Goal: Task Accomplishment & Management: Complete application form

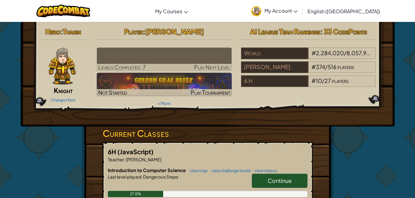
click at [151, 62] on img at bounding box center [164, 59] width 135 height 23
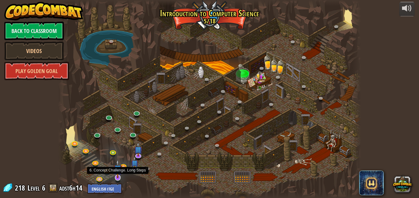
click at [120, 174] on img at bounding box center [118, 169] width 8 height 19
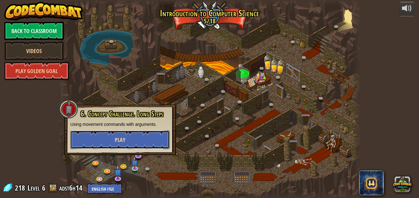
click at [119, 138] on span "Play" at bounding box center [120, 140] width 10 height 8
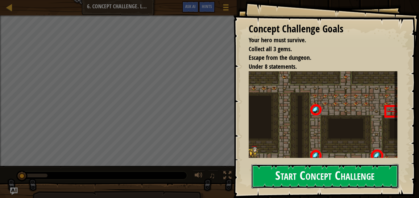
click at [274, 175] on button "Start Concept Challenge" at bounding box center [325, 176] width 147 height 24
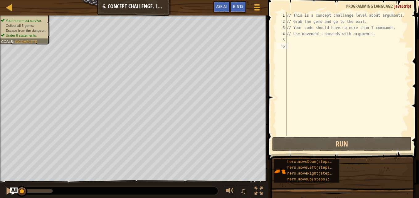
type textarea "h"
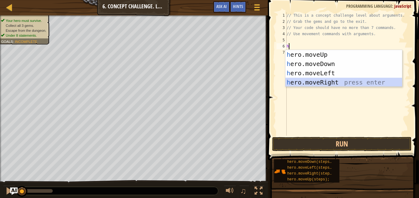
click at [321, 83] on div "h ero.moveUp press enter h ero.moveDown press enter h ero.moveLeft press enter …" at bounding box center [344, 78] width 117 height 56
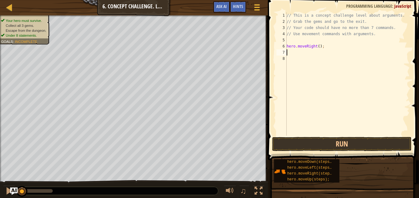
type textarea "h"
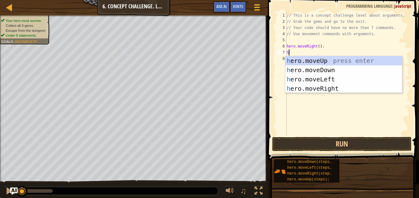
click at [333, 41] on div "// This is a concept challenge level about arguments. // Grab the gems and go t…" at bounding box center [348, 80] width 124 height 136
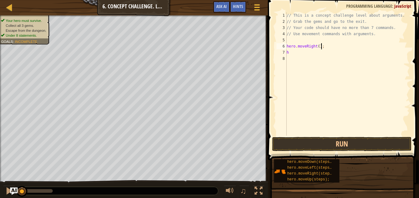
drag, startPoint x: 332, startPoint y: 41, endPoint x: 322, endPoint y: 47, distance: 11.3
click at [322, 47] on div "// This is a concept challenge level about arguments. // Grab the gems and go t…" at bounding box center [348, 80] width 124 height 136
type textarea "h"
type textarea "/"
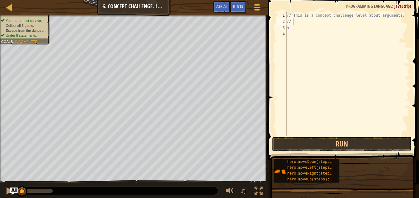
type textarea "/"
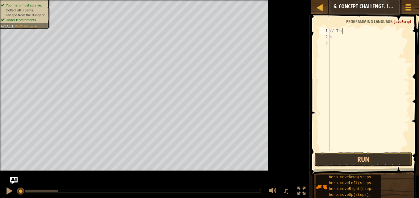
type textarea "/"
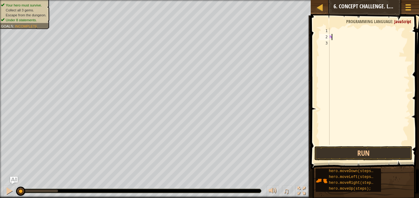
click at [331, 38] on div "h" at bounding box center [370, 93] width 82 height 130
type textarea "h"
click at [333, 26] on span at bounding box center [365, 84] width 113 height 172
click at [333, 29] on div at bounding box center [370, 93] width 82 height 130
type textarea "h"
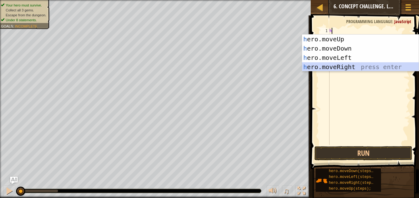
click at [349, 66] on div "h ero.moveUp press enter h ero.moveDown press enter h ero.moveLeft press enter …" at bounding box center [360, 63] width 117 height 56
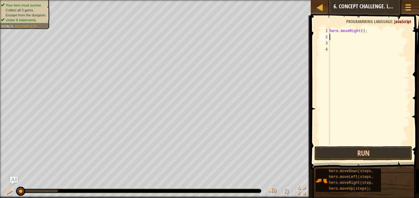
click at [349, 66] on div "hero . moveRight ( ) ;" at bounding box center [370, 93] width 82 height 130
click at [332, 35] on div "hero . moveRight ( ) ;" at bounding box center [370, 93] width 82 height 130
type textarea "h"
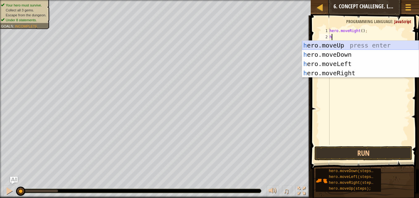
click at [334, 43] on div "h ero.moveUp press enter h ero.moveDown press enter h ero.moveLeft press enter …" at bounding box center [360, 69] width 117 height 56
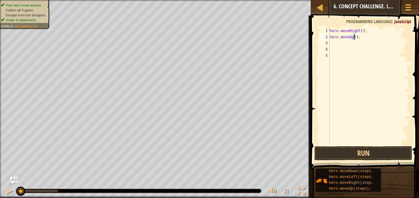
click at [354, 36] on div "hero . moveRight ( ) ; hero . moveUp ( ) ;" at bounding box center [370, 93] width 82 height 130
type textarea "hero.moveUp(3);"
click at [336, 43] on div "hero . moveRight ( ) ; hero . moveUp ( 3 ) ;" at bounding box center [370, 93] width 82 height 130
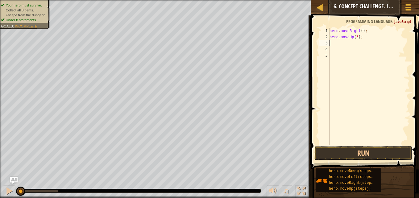
type textarea "h"
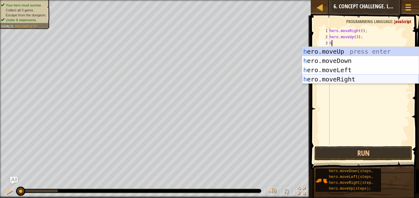
click at [344, 77] on div "h ero.moveUp press enter h ero.moveDown press enter h ero.moveLeft press enter …" at bounding box center [360, 75] width 117 height 56
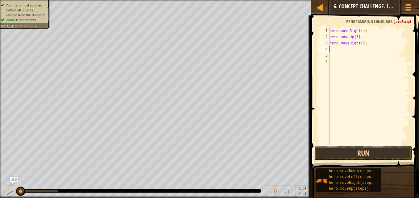
click at [360, 44] on div "hero . moveRight ( ) ; hero . moveUp ( 3 ) ; hero . moveRight ( ) ;" at bounding box center [370, 93] width 82 height 130
type textarea "hero.moveRight(2);"
click at [334, 46] on div "hero . moveRight ( ) ; hero . moveUp ( 3 ) ; hero . moveRight ( 2 ) ;" at bounding box center [370, 93] width 82 height 130
click at [331, 50] on div "hero . moveRight ( ) ; hero . moveUp ( 3 ) ; hero . moveRight ( 2 ) ;" at bounding box center [370, 93] width 82 height 130
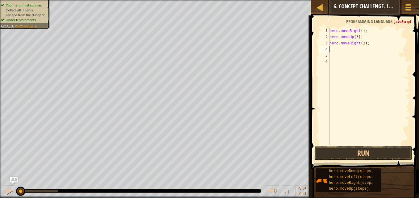
scroll to position [3, 0]
type textarea "h"
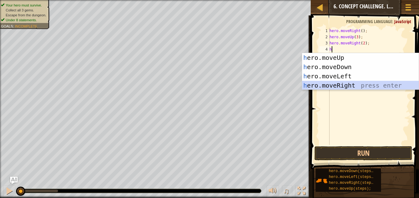
click at [333, 85] on div "h ero.moveUp press enter h ero.moveDown press enter h ero.moveLeft press enter …" at bounding box center [360, 81] width 117 height 56
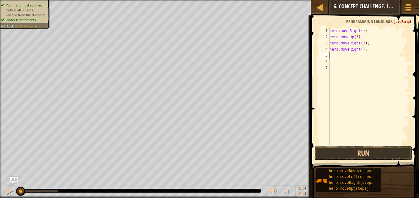
type textarea "h"
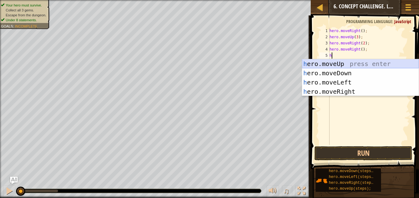
click at [333, 63] on div "h ero.moveUp press enter h ero.moveDown press enter h ero.moveLeft press enter …" at bounding box center [360, 87] width 117 height 56
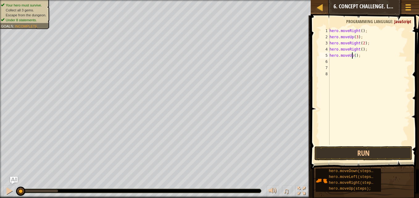
click at [353, 56] on div "hero . moveRight ( ) ; hero . moveUp ( 3 ) ; hero . moveRight ( 2 ) ; hero . mo…" at bounding box center [370, 93] width 82 height 130
click at [361, 40] on div "hero . moveRight ( ) ; hero . moveUp ( 3 ) ; hero . moveRight ( 2 ) ; hero . mo…" at bounding box center [370, 93] width 82 height 130
click at [362, 40] on div "hero . moveRight ( ) ; hero . moveUp ( 3 ) ; hero . moveRight ( 2 ) ; hero . mo…" at bounding box center [370, 93] width 82 height 130
click at [361, 48] on div "hero . moveRight ( ) ; hero . moveUp ( 3 ) ; hero . moveRight ( 3 ) ; hero . mo…" at bounding box center [370, 93] width 82 height 130
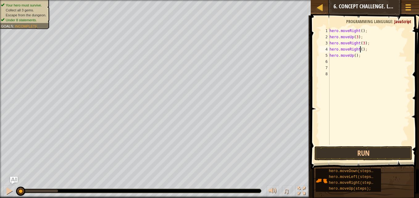
scroll to position [3, 2]
click at [354, 55] on div "hero . moveRight ( ) ; hero . moveUp ( 3 ) ; hero . moveRight ( 3 ) ; hero . mo…" at bounding box center [370, 93] width 82 height 130
click at [348, 152] on button "Run" at bounding box center [364, 153] width 98 height 14
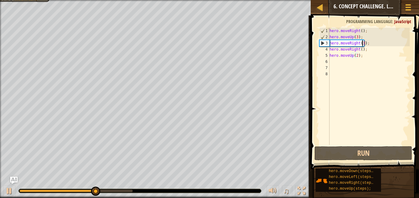
click at [362, 44] on div "hero . moveRight ( ) ; hero . moveUp ( 3 ) ; hero . moveRight ( 3 ) ; hero . mo…" at bounding box center [370, 93] width 82 height 130
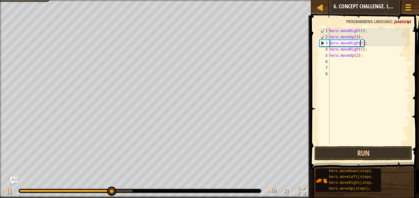
type textarea "hero.moveRight(2);"
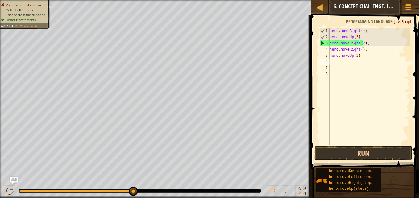
click at [365, 64] on div "hero . moveRight ( ) ; hero . moveUp ( 3 ) ; hero . moveRight ( 2 ) ; hero . mo…" at bounding box center [370, 93] width 82 height 130
click at [349, 150] on button "Run" at bounding box center [364, 153] width 98 height 14
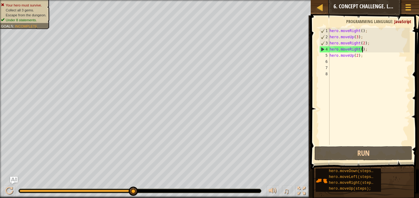
click at [363, 51] on div "hero . moveRight ( ) ; hero . moveUp ( 3 ) ; hero . moveRight ( 2 ) ; hero . mo…" at bounding box center [370, 93] width 82 height 130
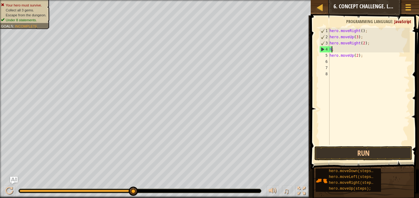
type textarea ";"
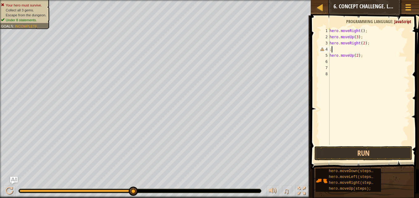
click at [338, 50] on div "hero . moveRight ( ) ; hero . moveUp ( 3 ) ; hero . moveRight ( 2 ) ; ; hero . …" at bounding box center [370, 93] width 82 height 130
type textarea "h"
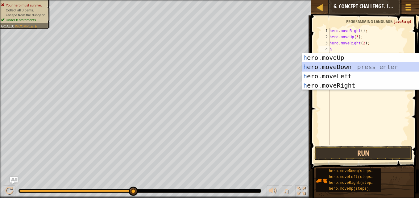
click at [331, 66] on div "h ero.moveUp press enter h ero.moveDown press enter h ero.moveLeft press enter …" at bounding box center [360, 81] width 117 height 56
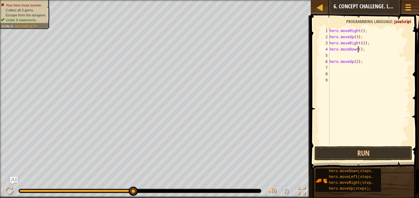
click at [358, 49] on div "hero . moveRight ( ) ; hero . moveUp ( 3 ) ; hero . moveRight ( 2 ) ; hero . mo…" at bounding box center [370, 93] width 82 height 130
type textarea "hero.moveDown(3);"
click at [334, 52] on div "hero . moveRight ( ) ; hero . moveUp ( 3 ) ; hero . moveRight ( 2 ) ; hero . mo…" at bounding box center [370, 93] width 82 height 130
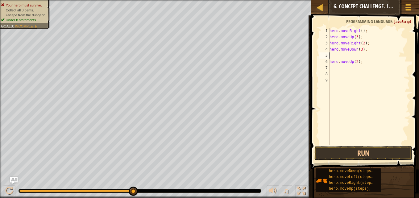
type textarea "h"
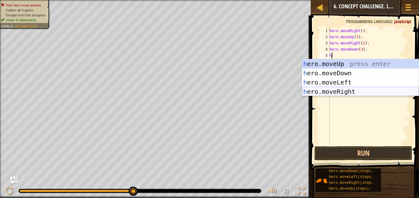
click at [333, 88] on div "h ero.moveUp press enter h ero.moveDown press enter h ero.moveLeft press enter …" at bounding box center [360, 87] width 117 height 56
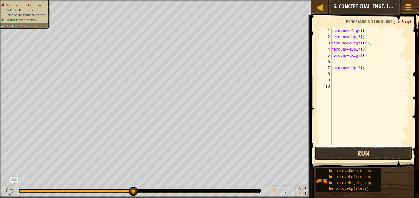
click at [333, 148] on button "Run" at bounding box center [364, 153] width 98 height 14
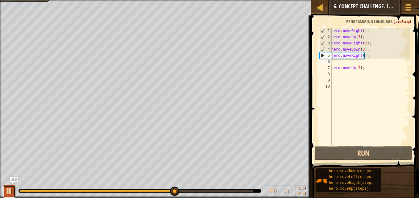
click at [9, 194] on div at bounding box center [9, 191] width 8 height 8
click at [368, 53] on div "hero . moveRight ( ) ; hero . moveUp ( 3 ) ; hero . moveRight ( 2 ) ; hero . mo…" at bounding box center [370, 93] width 80 height 130
click at [362, 48] on div "hero . moveRight ( ) ; hero . moveUp ( 3 ) ; hero . moveRight ( 2 ) ; hero . mo…" at bounding box center [370, 93] width 80 height 130
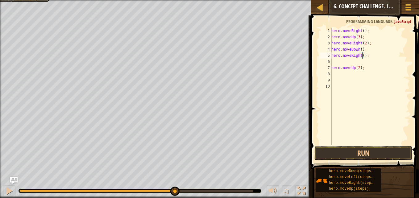
click at [362, 57] on div "hero . moveRight ( ) ; hero . moveUp ( 3 ) ; hero . moveRight ( 2 ) ; hero . mo…" at bounding box center [370, 93] width 80 height 130
click at [369, 56] on div "hero . moveRight ( ) ; hero . moveUp ( 3 ) ; hero . moveRight ( 2 ) ; hero . mo…" at bounding box center [370, 93] width 80 height 130
type textarea "h"
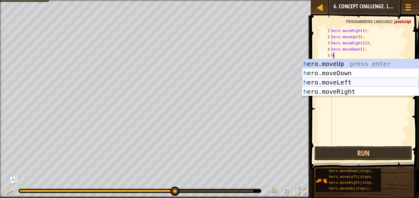
click at [336, 82] on div "h ero.moveUp press enter h ero.moveDown press enter h ero.moveLeft press enter …" at bounding box center [360, 87] width 117 height 56
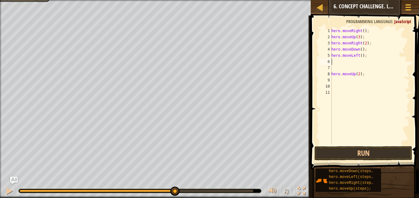
type textarea "h"
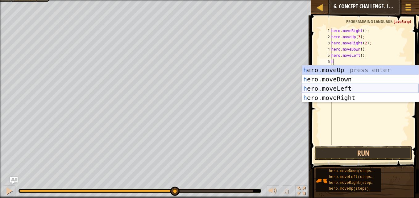
click at [387, 95] on div "h ero.moveUp press enter h ero.moveDown press enter h ero.moveLeft press enter …" at bounding box center [360, 93] width 117 height 56
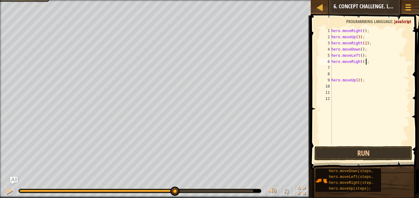
click at [367, 60] on div "hero . moveRight ( ) ; hero . moveUp ( 3 ) ; hero . moveRight ( 2 ) ; hero . mo…" at bounding box center [370, 93] width 80 height 130
type textarea "h"
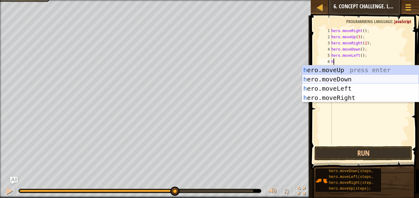
click at [342, 78] on div "h ero.moveUp press enter h ero.moveDown press enter h ero.moveLeft press enter …" at bounding box center [360, 93] width 117 height 56
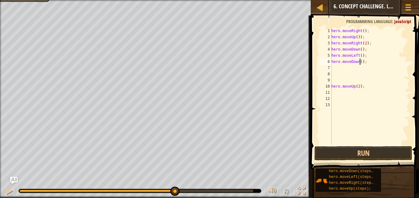
click at [361, 63] on div "hero . moveRight ( ) ; hero . moveUp ( 3 ) ; hero . moveRight ( 2 ) ; hero . mo…" at bounding box center [370, 93] width 80 height 130
type textarea "hero.moveDown(2);"
click at [335, 68] on div "hero . moveRight ( ) ; hero . moveUp ( 3 ) ; hero . moveRight ( 2 ) ; hero . mo…" at bounding box center [370, 93] width 80 height 130
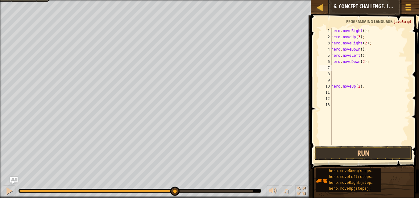
type textarea "h"
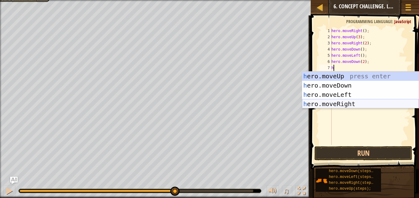
click at [336, 102] on div "h ero.moveUp press enter h ero.moveDown press enter h ero.moveLeft press enter …" at bounding box center [360, 100] width 117 height 56
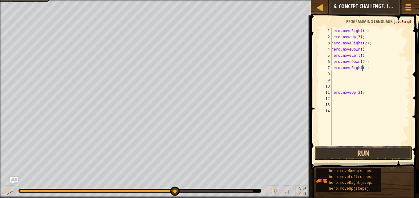
click at [363, 67] on div "hero . moveRight ( ) ; hero . moveUp ( 3 ) ; hero . moveRight ( 2 ) ; hero . mo…" at bounding box center [370, 93] width 80 height 130
drag, startPoint x: 371, startPoint y: 94, endPoint x: 374, endPoint y: 99, distance: 5.7
click at [374, 99] on div "hero . moveRight ( ) ; hero . moveUp ( 3 ) ; hero . moveRight ( 2 ) ; hero . mo…" at bounding box center [370, 93] width 80 height 130
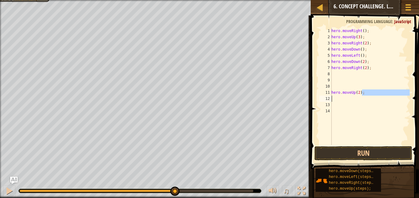
click at [369, 93] on div "hero . moveRight ( ) ; hero . moveUp ( 3 ) ; hero . moveRight ( 2 ) ; hero . mo…" at bounding box center [370, 86] width 80 height 117
click at [369, 93] on div "hero . moveRight ( ) ; hero . moveUp ( 3 ) ; hero . moveRight ( 2 ) ; hero . mo…" at bounding box center [370, 93] width 80 height 130
type textarea "h"
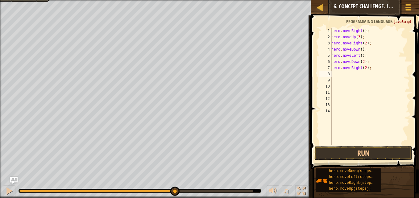
click at [336, 72] on div "hero . moveRight ( ) ; hero . moveUp ( 3 ) ; hero . moveRight ( 2 ) ; hero . mo…" at bounding box center [370, 93] width 80 height 130
type textarea "h"
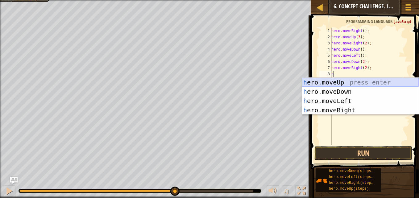
click at [330, 82] on div "h ero.moveUp press enter h ero.moveDown press enter h ero.moveLeft press enter …" at bounding box center [360, 106] width 117 height 56
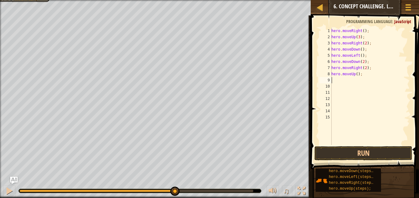
click at [355, 74] on div "hero . moveRight ( ) ; hero . moveUp ( 3 ) ; hero . moveRight ( 2 ) ; hero . mo…" at bounding box center [370, 93] width 80 height 130
click at [356, 73] on div "hero . moveRight ( ) ; hero . moveUp ( 3 ) ; hero . moveRight ( 2 ) ; hero . mo…" at bounding box center [370, 93] width 80 height 130
type textarea "hero.moveUp(2);"
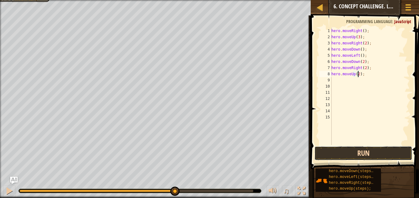
click at [362, 152] on button "Run" at bounding box center [364, 153] width 98 height 14
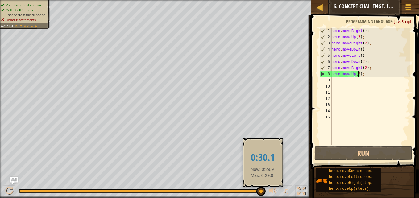
drag, startPoint x: 200, startPoint y: 191, endPoint x: 262, endPoint y: 191, distance: 62.4
click at [262, 191] on div at bounding box center [261, 191] width 9 height 9
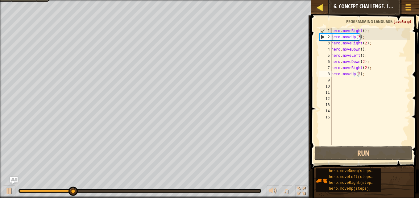
click at [326, 5] on div "Map" at bounding box center [324, 7] width 3 height 15
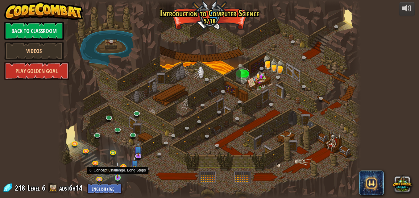
click at [115, 175] on img at bounding box center [117, 170] width 7 height 16
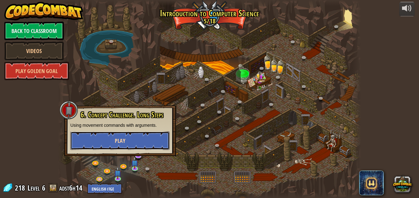
click at [134, 145] on button "Play" at bounding box center [119, 141] width 99 height 19
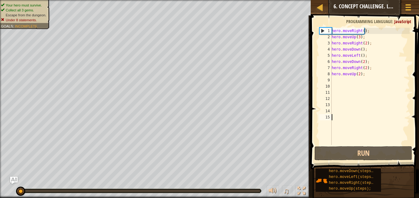
drag, startPoint x: 330, startPoint y: 186, endPoint x: 326, endPoint y: 137, distance: 48.3
click at [13, 179] on img "Ask AI" at bounding box center [14, 181] width 8 height 8
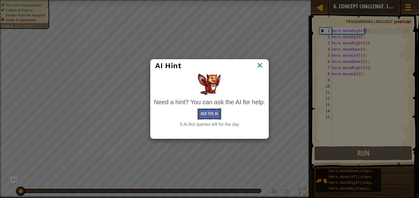
click at [204, 112] on button "Ask the AI" at bounding box center [210, 113] width 24 height 11
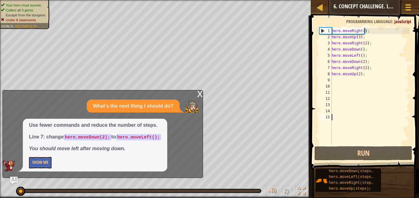
click at [199, 95] on div "x" at bounding box center [200, 93] width 6 height 6
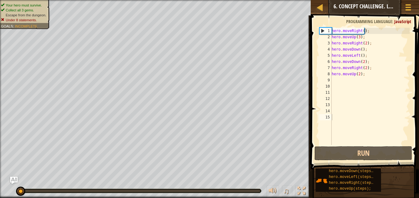
click at [366, 44] on div "hero . moveRight ( ) ; hero . moveUp ( 3 ) ; hero . moveRight ( 2 ) ; hero . mo…" at bounding box center [370, 93] width 79 height 130
click at [369, 44] on div "hero . moveRight ( ) ; hero . moveUp ( 3 ) ; hero . moveRight ( 2 ) ; hero . mo…" at bounding box center [370, 93] width 79 height 130
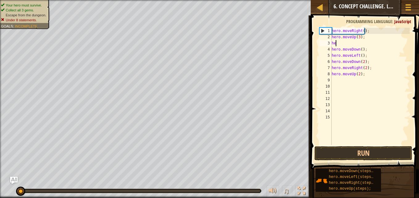
type textarea "h"
click at [367, 73] on div "hero . moveRight ( ) ; hero . moveUp ( 3 ) ; hero . moveDown ( ) ; hero . moveL…" at bounding box center [370, 93] width 79 height 130
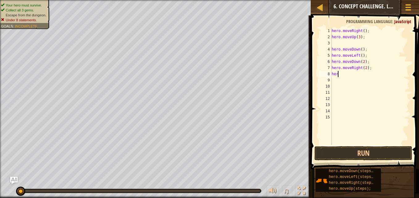
type textarea "h"
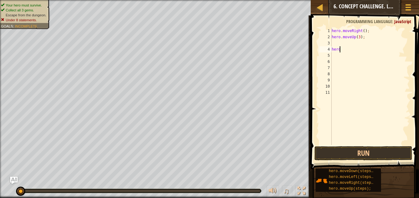
type textarea "h"
click at [333, 42] on div "hero . moveRight ( ) ; hero . moveUp ( 3 ) ;" at bounding box center [370, 93] width 79 height 130
type textarea "h"
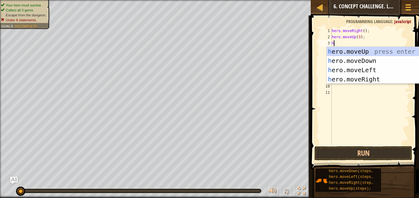
scroll to position [3, 0]
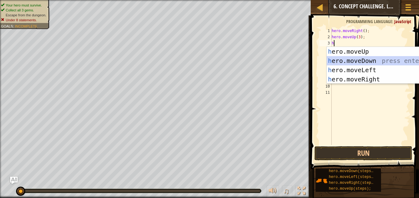
click at [342, 63] on div "h ero.moveUp press enter h ero.moveDown press enter h ero.moveLeft press enter …" at bounding box center [385, 75] width 117 height 56
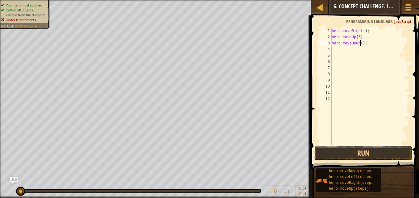
click at [360, 41] on div "hero . moveRight ( ) ; hero . moveUp ( 3 ) ; hero . moveDown ( ) ;" at bounding box center [370, 93] width 79 height 130
type textarea "hero.moveDown(3);"
click at [335, 48] on div "hero . moveRight ( ) ; hero . moveUp ( 3 ) ; hero . moveDown ( 3 ) ;" at bounding box center [370, 93] width 79 height 130
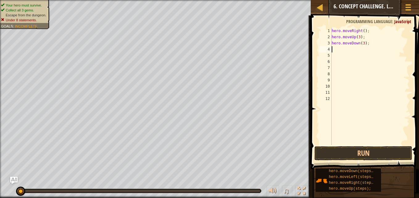
type textarea "h"
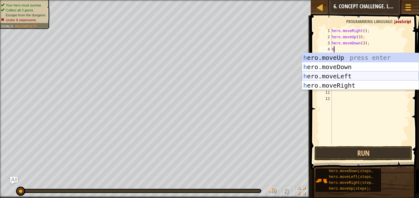
click at [335, 75] on div "h ero.moveUp press enter h ero.moveDown press enter h ero.moveLeft press enter …" at bounding box center [360, 81] width 117 height 56
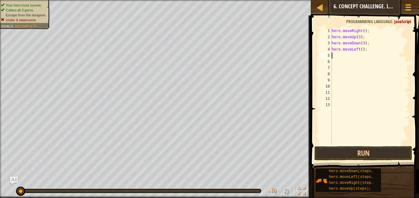
type textarea "h"
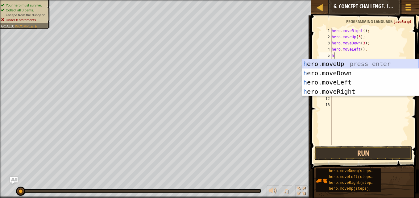
click at [334, 63] on div "h ero.moveUp press enter h ero.moveDown press enter h ero.moveLeft press enter …" at bounding box center [360, 87] width 117 height 56
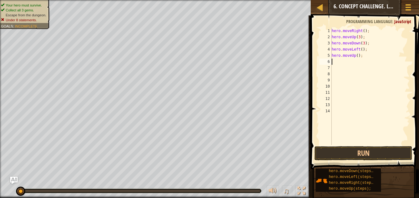
click at [355, 54] on div "hero . moveRight ( ) ; hero . moveUp ( 3 ) ; hero . moveDown ( 3 ) ; hero . mov…" at bounding box center [370, 93] width 79 height 130
click at [358, 56] on div "hero . moveRight ( ) ; hero . moveUp ( 3 ) ; hero . moveDown ( 3 ) ; hero . mov…" at bounding box center [370, 93] width 79 height 130
click at [356, 55] on div "hero . moveRight ( ) ; hero . moveUp ( 3 ) ; hero . moveDown ( 3 ) ; hero . mov…" at bounding box center [370, 93] width 79 height 130
type textarea "hero.moveUp(2);"
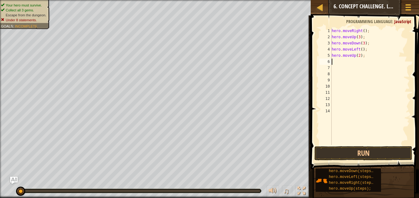
click at [338, 61] on div "hero . moveRight ( ) ; hero . moveUp ( 3 ) ; hero . moveDown ( 3 ) ; hero . mov…" at bounding box center [370, 93] width 79 height 130
type textarea "h"
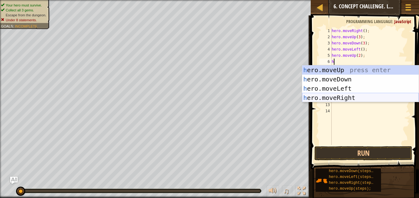
click at [333, 98] on div "h ero.moveUp press enter h ero.moveDown press enter h ero.moveLeft press enter …" at bounding box center [360, 93] width 117 height 56
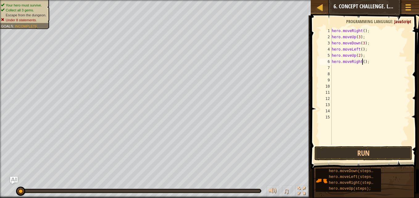
click at [363, 60] on div "hero . moveRight ( ) ; hero . moveUp ( 3 ) ; hero . moveDown ( 3 ) ; hero . mov…" at bounding box center [370, 93] width 79 height 130
click at [352, 146] on span at bounding box center [365, 84] width 113 height 172
click at [356, 151] on button "Run" at bounding box center [364, 153] width 98 height 14
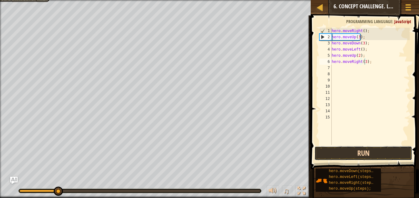
click at [346, 147] on button "Run" at bounding box center [364, 153] width 98 height 14
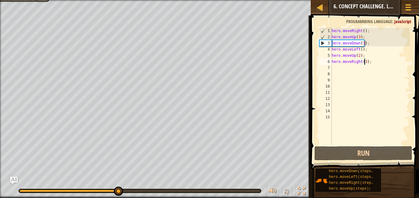
click at [367, 31] on div "hero . moveRight ( ) ; hero . moveUp ( 3 ) ; hero . moveDown ( 3 ) ; hero . mov…" at bounding box center [370, 93] width 79 height 130
type textarea "hero.moveRight();"
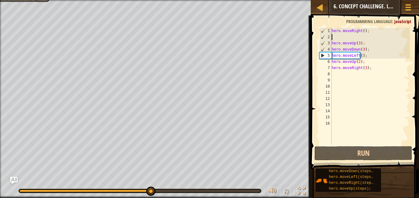
scroll to position [3, 0]
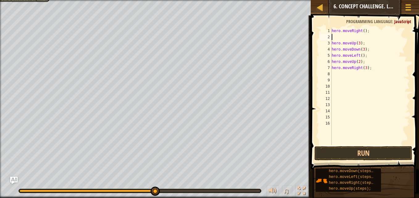
type textarea "h"
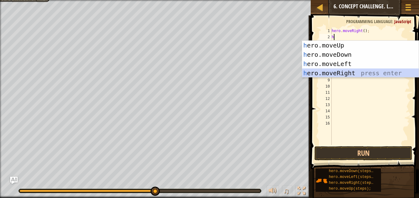
click at [346, 70] on div "h ero.moveUp press enter h ero.moveDown press enter h ero.moveLeft press enter …" at bounding box center [360, 69] width 117 height 56
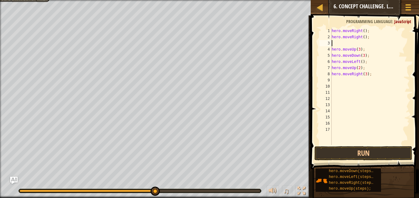
click at [362, 36] on div "hero . moveRight ( ) ; hero . moveRight ( ) ; hero . moveUp ( 3 ) ; hero . move…" at bounding box center [370, 93] width 79 height 130
type textarea "hero.moveRight(2);"
click at [361, 153] on button "Run" at bounding box center [364, 153] width 98 height 14
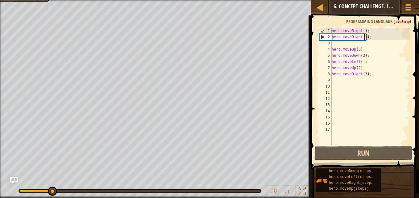
click at [360, 45] on div "hero . moveRight ( ) ; hero . moveRight ( 2 ) ; hero . moveUp ( 3 ) ; hero . mo…" at bounding box center [370, 93] width 79 height 130
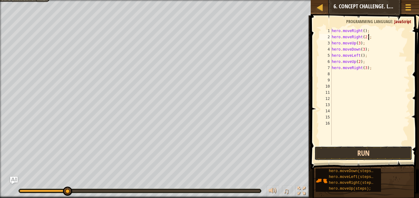
click at [337, 153] on button "Run" at bounding box center [364, 153] width 98 height 14
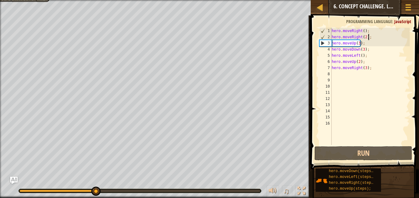
click at [372, 36] on div "hero . moveRight ( ) ; hero . moveRight ( 2 ) ; hero . moveUp ( 3 ) ; hero . mo…" at bounding box center [370, 93] width 79 height 130
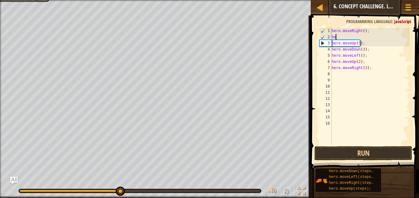
type textarea "h"
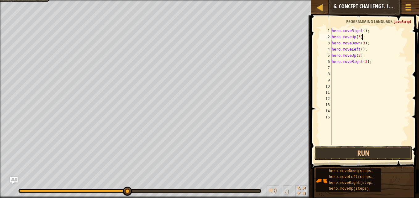
click at [363, 36] on div "hero . moveRight ( ) ; hero . moveUp ( 3 ) ; hero . moveDown ( 3 ) ; hero . mov…" at bounding box center [370, 93] width 79 height 130
type textarea "hero.moveUp(3);"
type textarea "h"
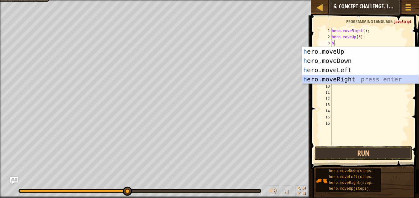
click at [354, 75] on div "h ero.moveUp press enter h ero.moveDown press enter h ero.moveLeft press enter …" at bounding box center [360, 75] width 117 height 56
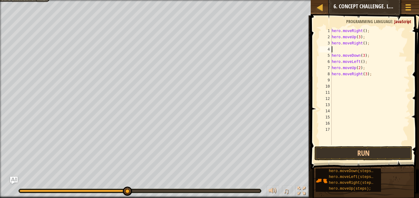
click at [362, 41] on div "hero . moveRight ( ) ; hero . moveUp ( 3 ) ; hero . moveRight ( ) ; hero . move…" at bounding box center [370, 93] width 79 height 130
type textarea "hero.moveRight(2);"
click at [372, 44] on div "hero . moveRight ( ) ; hero . moveUp ( 3 ) ; hero . moveRight ( 2 ) ; hero . mo…" at bounding box center [370, 93] width 79 height 130
click at [342, 48] on div "hero . moveRight ( ) ; hero . moveUp ( 3 ) ; hero . moveRight ( 2 ) ; hero . mo…" at bounding box center [370, 93] width 79 height 130
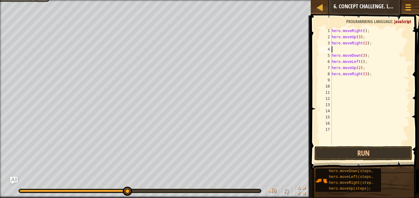
scroll to position [3, 0]
type textarea "hero.moveRight(2);"
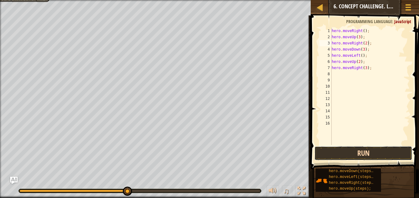
click at [320, 157] on button "Run" at bounding box center [364, 153] width 98 height 14
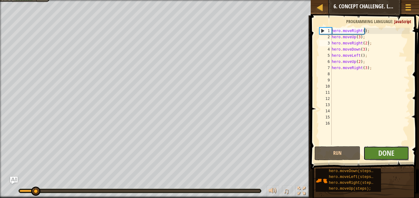
click at [376, 155] on button "Done" at bounding box center [387, 153] width 46 height 14
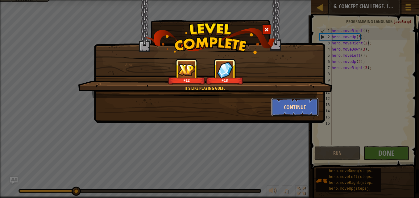
click at [294, 106] on button "Continue" at bounding box center [295, 107] width 48 height 19
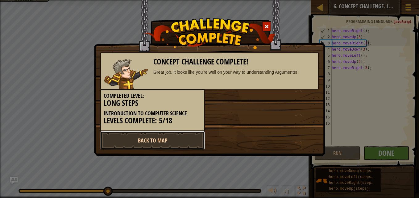
click at [158, 137] on link "Back to Map" at bounding box center [152, 140] width 105 height 19
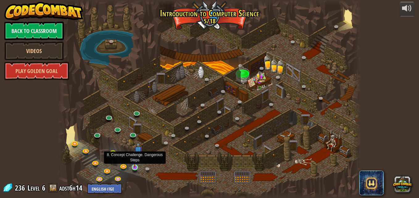
click at [134, 164] on img at bounding box center [134, 160] width 7 height 16
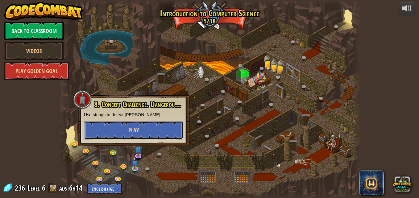
click at [117, 134] on button "Play" at bounding box center [133, 130] width 99 height 19
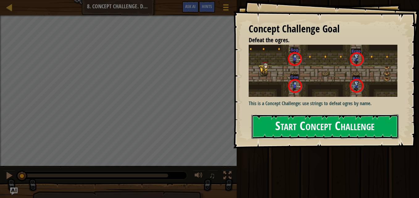
click at [267, 125] on button "Start Concept Challenge" at bounding box center [325, 127] width 147 height 24
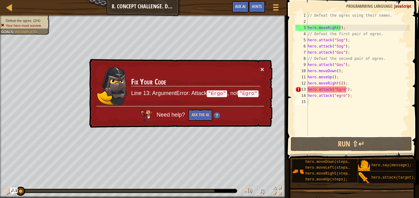
click at [264, 68] on button "×" at bounding box center [263, 69] width 4 height 6
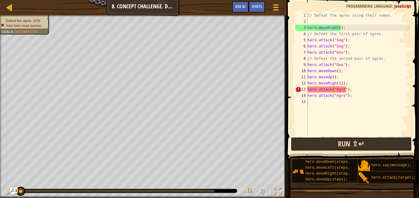
click at [349, 141] on button "Run ⇧↵" at bounding box center [351, 144] width 121 height 14
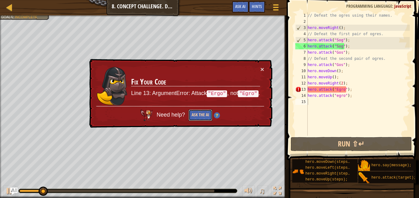
click at [196, 117] on button "Ask the AI" at bounding box center [201, 115] width 24 height 11
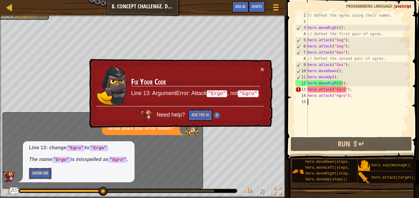
click at [35, 173] on button "Show Me" at bounding box center [40, 173] width 23 height 11
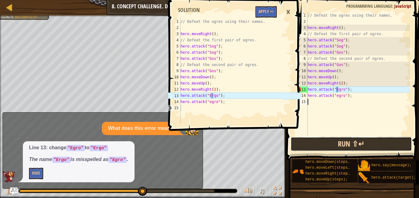
click at [314, 144] on button "Run ⇧↵" at bounding box center [351, 144] width 121 height 14
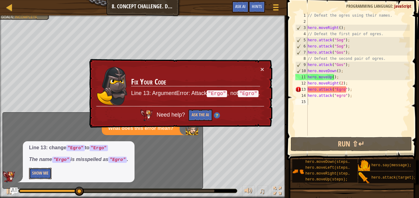
click at [44, 174] on button "Show Me" at bounding box center [40, 173] width 23 height 11
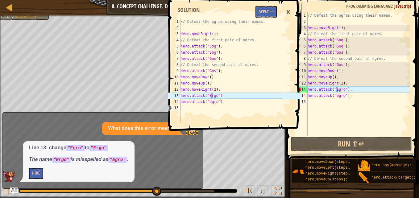
click at [340, 89] on div "// Defeat the ogres using their names. hero . moveRight ( ) ; // Defeat the fir…" at bounding box center [358, 80] width 103 height 136
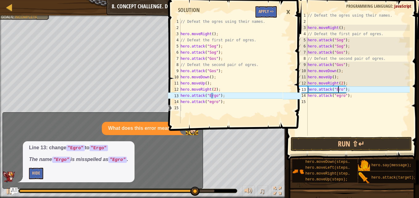
scroll to position [3, 2]
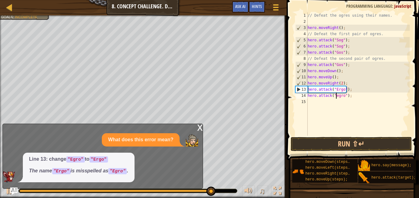
click at [336, 96] on div "// Defeat the ogres using their names. hero . moveRight ( ) ; // Defeat the fir…" at bounding box center [358, 80] width 103 height 136
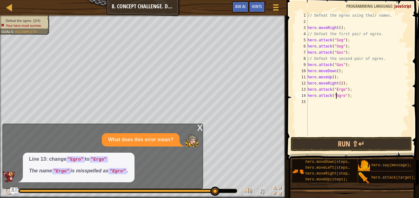
scroll to position [3, 2]
click at [356, 143] on button "Run ⇧↵" at bounding box center [351, 144] width 121 height 14
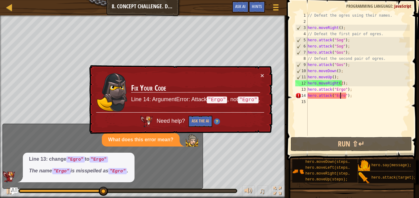
click at [340, 95] on div "// Defeat the ogres using their names. hero . moveRight ( ) ; // Defeat the fir…" at bounding box center [358, 80] width 103 height 136
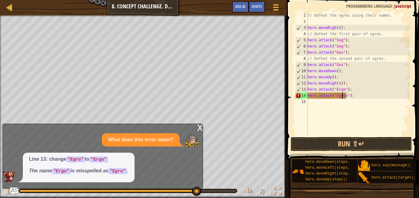
scroll to position [3, 3]
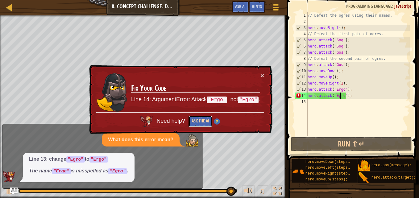
click at [201, 121] on button "Ask the AI" at bounding box center [201, 121] width 24 height 11
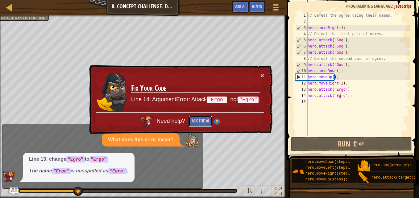
click at [203, 122] on button "Ask the AI" at bounding box center [201, 121] width 24 height 11
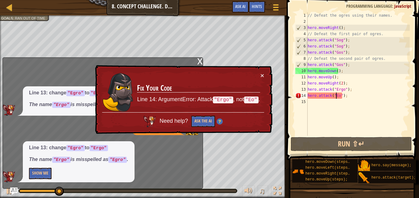
scroll to position [3, 2]
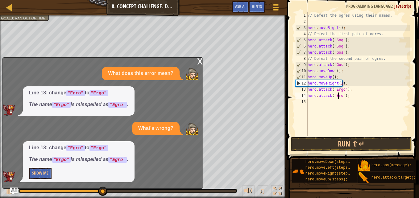
type textarea "hero.attack("Ergo");"
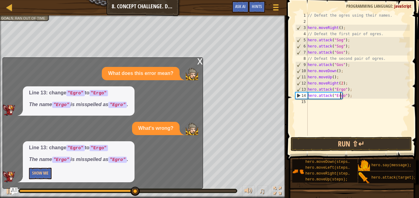
click at [313, 103] on div "// Defeat the ogres using their names. hero . moveRight ( ) ; // Defeat the fir…" at bounding box center [358, 80] width 103 height 136
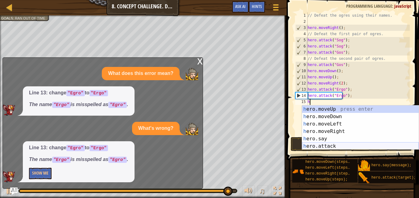
click at [318, 145] on div "h ero.moveUp press enter h ero.moveDown press enter h ero.moveLeft press enter …" at bounding box center [360, 135] width 117 height 59
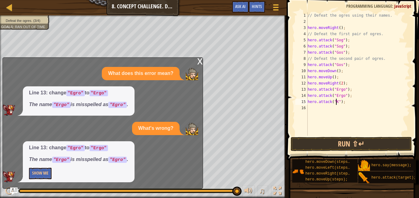
scroll to position [3, 2]
type textarea "hero.attack("Kro");"
click at [312, 111] on div "// Defeat the ogres using their names. hero . moveRight ( ) ; // Defeat the fir…" at bounding box center [358, 80] width 103 height 136
drag, startPoint x: 312, startPoint y: 157, endPoint x: 312, endPoint y: 109, distance: 48.2
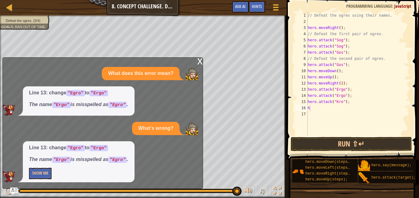
click at [312, 109] on div "Hints Videos h 1 2 3 4 5 6 7 8 9 10 11 12 13 14 15 16 17 // Defeat the ogres us…" at bounding box center [352, 97] width 134 height 195
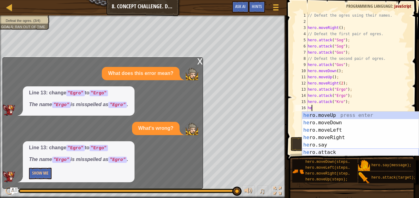
click at [310, 150] on div "he ro.moveUp press enter he ro.moveDown press enter he ro.moveLeft press enter …" at bounding box center [360, 141] width 117 height 59
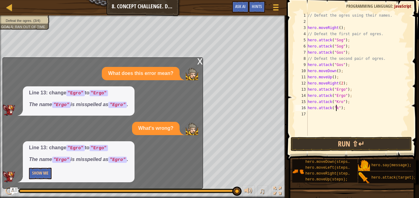
scroll to position [3, 2]
click at [345, 142] on button "Run ⇧↵" at bounding box center [351, 144] width 121 height 14
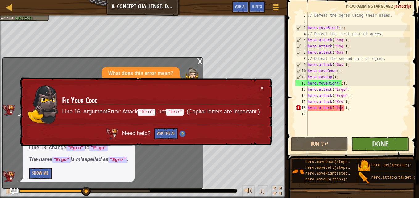
type textarea "hero.attack("kr");"
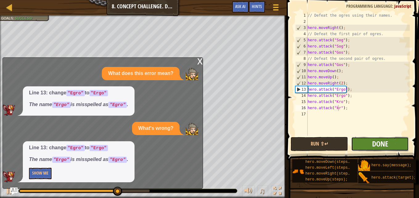
click at [373, 144] on span "Done" at bounding box center [380, 144] width 16 height 10
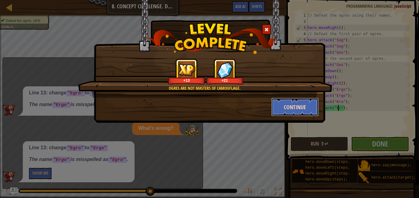
click at [289, 102] on button "Continue" at bounding box center [295, 107] width 48 height 19
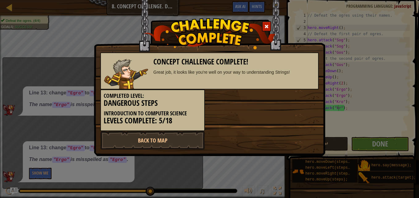
click at [289, 102] on div "Completed Level: Dangerous Steps Introduction to Computer Science Levels Comple…" at bounding box center [210, 111] width 228 height 42
click at [181, 138] on link "Back to Map" at bounding box center [152, 140] width 105 height 19
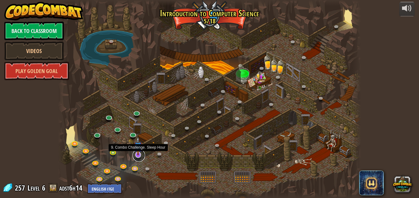
click at [138, 156] on link at bounding box center [139, 155] width 12 height 12
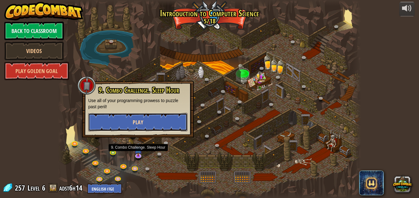
click at [132, 127] on button "Play" at bounding box center [137, 122] width 99 height 19
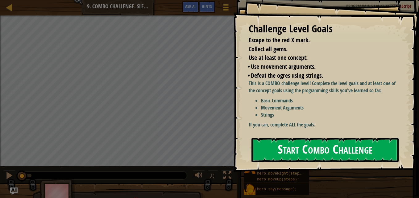
click at [346, 141] on button "Start Combo Challenge" at bounding box center [325, 150] width 147 height 24
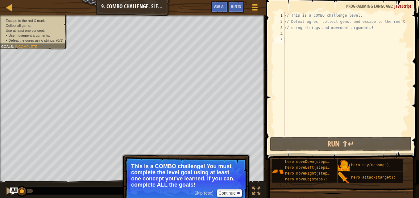
click at [161, 166] on p "This is a COMBO challenge! You must complete the level goal using at least one …" at bounding box center [186, 175] width 110 height 25
click at [161, 163] on p "This is a COMBO challenge! You must complete the level goal using at least one …" at bounding box center [186, 175] width 110 height 25
click at [223, 191] on button "Continue" at bounding box center [230, 193] width 26 height 8
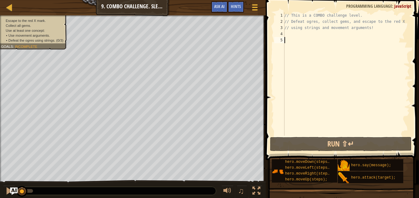
type textarea "h"
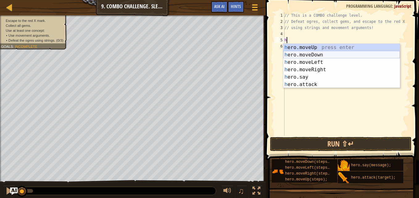
click at [291, 53] on div "h ero.moveUp press enter h ero.moveDown press enter h ero.moveLeft press enter …" at bounding box center [341, 73] width 117 height 59
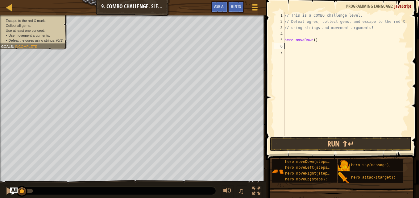
type textarea "h"
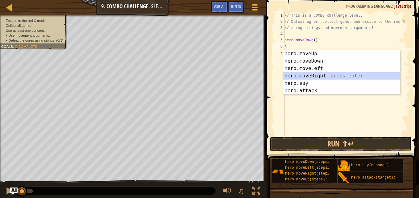
click at [306, 72] on div "h ero.moveUp press enter h ero.moveDown press enter h ero.moveLeft press enter …" at bounding box center [341, 79] width 117 height 59
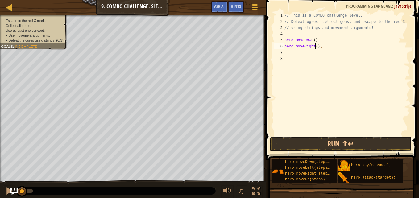
click at [315, 45] on div "// This is a COMBO challenge level. // Defeat ogres, collect gems, and escape t…" at bounding box center [346, 80] width 127 height 136
type textarea "hero.moveRight(2);"
click at [288, 52] on div "// This is a COMBO challenge level. // Defeat ogres, collect gems, and escape t…" at bounding box center [346, 80] width 127 height 136
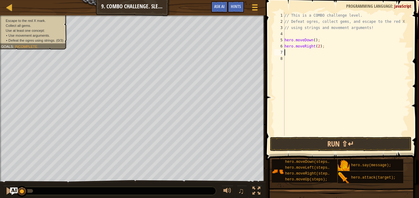
type textarea "h"
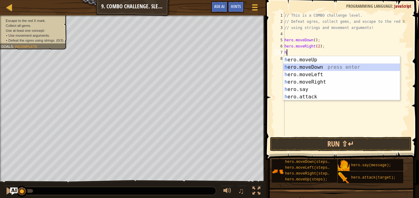
click at [298, 70] on div "h ero.moveUp press enter h ero.moveDown press enter h ero.moveLeft press enter …" at bounding box center [341, 85] width 117 height 59
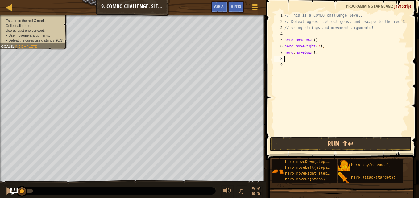
click at [316, 50] on div "// This is a COMBO challenge level. // Defeat ogres, collect gems, and escape t…" at bounding box center [346, 80] width 127 height 136
click at [318, 50] on div "// This is a COMBO challenge level. // Defeat ogres, collect gems, and escape t…" at bounding box center [346, 80] width 127 height 136
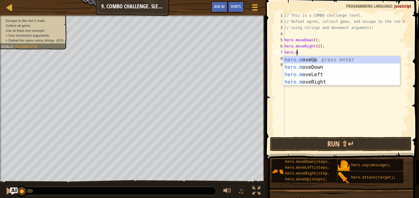
type textarea "h"
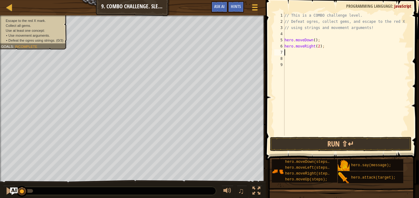
type textarea "h"
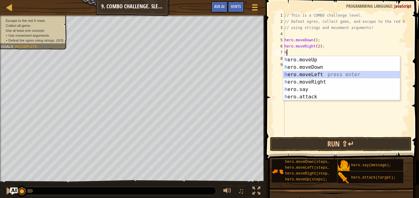
click at [312, 74] on div "h ero.moveUp press enter h ero.moveDown press enter h ero.moveLeft press enter …" at bounding box center [341, 85] width 117 height 59
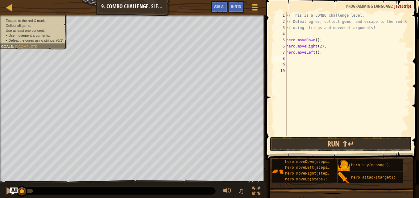
click at [314, 52] on div "// This is a COMBO challenge level. // Defeat ogres, collect gems, and escape t…" at bounding box center [347, 80] width 125 height 136
type textarea "hero.moveLeft(2);"
click at [288, 57] on div "// This is a COMBO challenge level. // Defeat ogres, collect gems, and escape t…" at bounding box center [347, 80] width 125 height 136
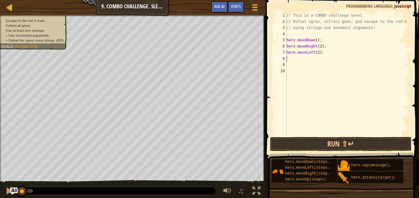
type textarea "h"
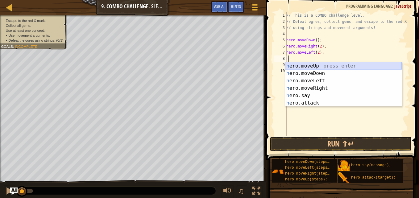
click at [301, 64] on div "h ero.moveUp press enter h ero.moveDown press enter h ero.moveLeft press enter …" at bounding box center [343, 91] width 117 height 59
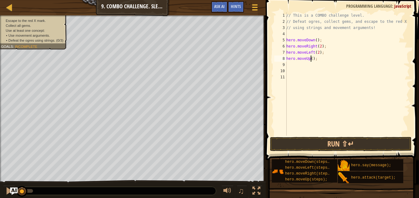
click at [311, 58] on div "// This is a COMBO challenge level. // Defeat ogres, collect gems, and escape t…" at bounding box center [347, 80] width 125 height 136
click at [312, 57] on div "// This is a COMBO challenge level. // Defeat ogres, collect gems, and escape t…" at bounding box center [347, 80] width 125 height 136
type textarea "hero.moveUp(2);"
click at [289, 65] on div "// This is a COMBO challenge level. // Defeat ogres, collect gems, and escape t…" at bounding box center [347, 80] width 125 height 136
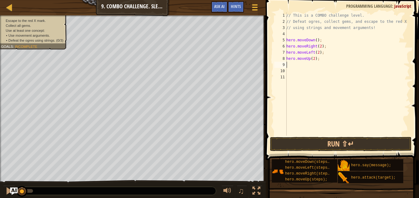
scroll to position [3, 0]
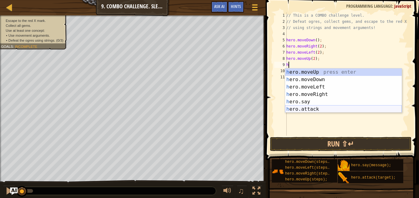
click at [298, 108] on div "h ero.moveUp press enter h ero.moveDown press enter h ero.moveLeft press enter …" at bounding box center [343, 98] width 117 height 59
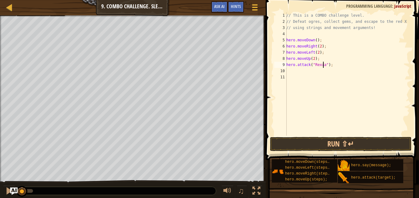
scroll to position [3, 3]
type textarea "hero.attack("Rexxar");"
click at [296, 143] on button "Run ⇧↵" at bounding box center [341, 144] width 142 height 14
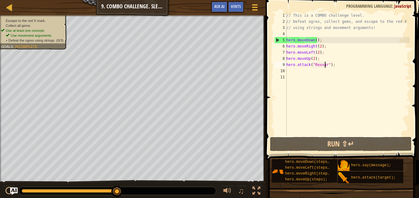
drag, startPoint x: 37, startPoint y: 191, endPoint x: 123, endPoint y: 191, distance: 85.5
click at [123, 191] on div at bounding box center [116, 191] width 11 height 11
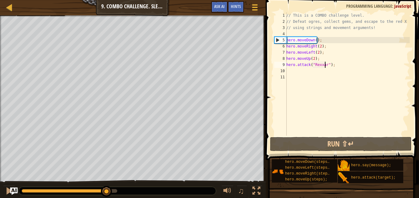
drag, startPoint x: 36, startPoint y: 189, endPoint x: 107, endPoint y: 198, distance: 71.3
click at [107, 198] on div "♫" at bounding box center [133, 189] width 266 height 19
drag, startPoint x: 117, startPoint y: 193, endPoint x: 51, endPoint y: 184, distance: 66.3
click at [51, 184] on div "♫" at bounding box center [133, 189] width 266 height 19
click at [7, 190] on div at bounding box center [9, 191] width 8 height 8
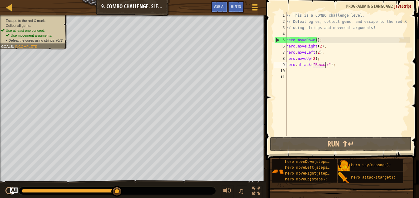
click at [290, 71] on div "// This is a COMBO challenge level. // Defeat ogres, collect gems, and escape t…" at bounding box center [347, 80] width 125 height 136
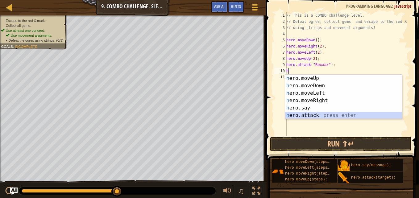
click at [297, 115] on div "h ero.moveUp press enter h ero.moveDown press enter h ero.moveLeft press enter …" at bounding box center [343, 104] width 117 height 59
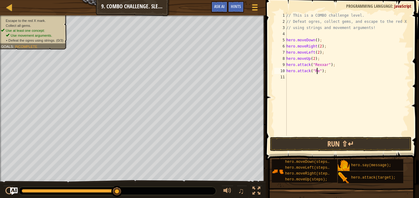
scroll to position [3, 2]
type textarea "hero.attack("Rexxar");"
click at [291, 78] on div "// This is a COMBO challenge level. // Defeat ogres, collect gems, and escape t…" at bounding box center [347, 80] width 125 height 136
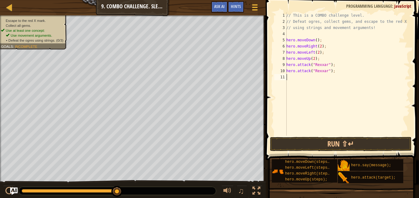
type textarea "h"
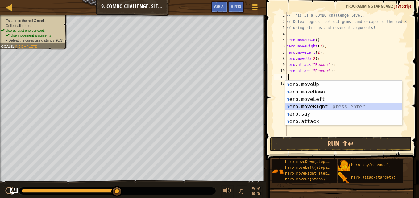
click at [303, 107] on div "h ero.moveUp press enter h ero.moveDown press enter h ero.moveLeft press enter …" at bounding box center [343, 110] width 117 height 59
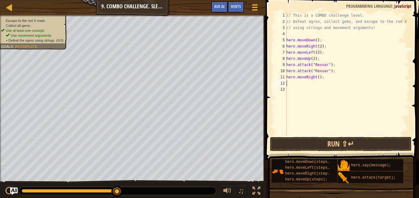
click at [316, 77] on div "// This is a COMBO challenge level. // Defeat ogres, collect gems, and escape t…" at bounding box center [347, 80] width 125 height 136
click at [318, 75] on div "// This is a COMBO challenge level. // Defeat ogres, collect gems, and escape t…" at bounding box center [347, 80] width 125 height 136
click at [317, 77] on div "// This is a COMBO challenge level. // Defeat ogres, collect gems, and escape t…" at bounding box center [347, 80] width 125 height 136
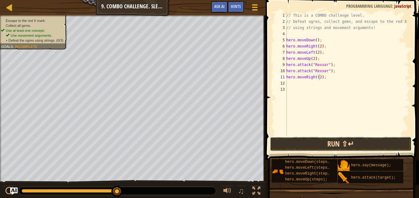
click at [312, 144] on button "Run ⇧↵" at bounding box center [341, 144] width 142 height 14
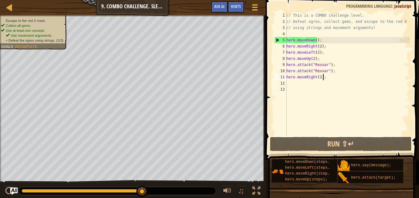
click at [325, 76] on div "// This is a COMBO challenge level. // Defeat ogres, collect gems, and escape t…" at bounding box center [347, 80] width 125 height 136
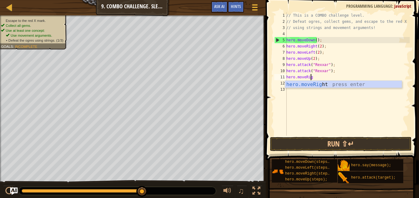
type textarea "hero.moveRi"
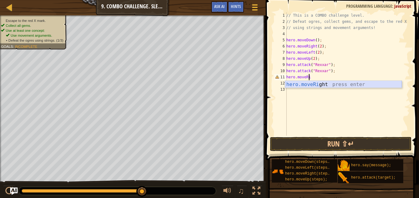
click at [317, 83] on div "hero.moveRi ght press enter" at bounding box center [343, 92] width 117 height 22
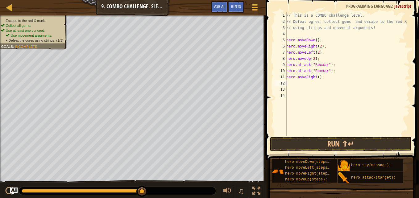
click at [324, 78] on div "// This is a COMBO challenge level. // Defeat ogres, collect gems, and escape t…" at bounding box center [347, 80] width 125 height 136
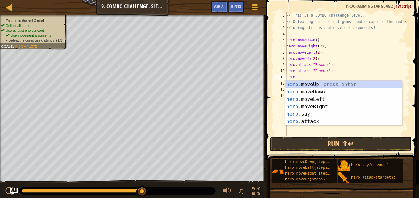
type textarea "h"
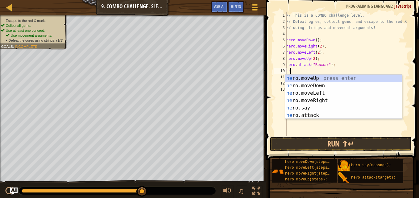
type textarea "h"
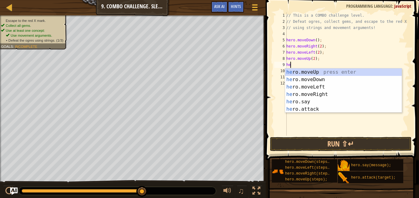
type textarea "h"
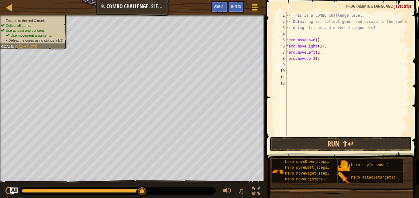
click at [321, 61] on div "// This is a COMBO challenge level. // Defeat ogres, collect gems, and escape t…" at bounding box center [347, 80] width 125 height 136
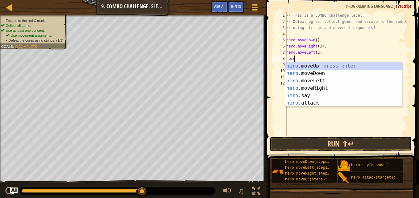
type textarea "h"
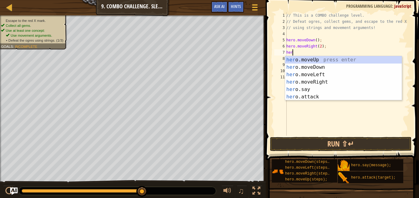
type textarea "h"
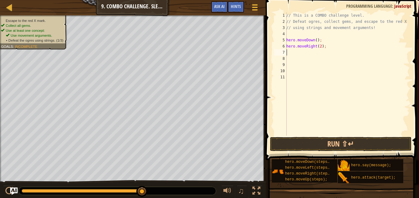
type textarea "h"
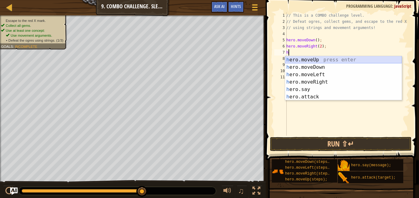
click at [319, 57] on div "h ero.moveUp press enter h ero.moveDown press enter h ero.moveLeft press enter …" at bounding box center [343, 85] width 117 height 59
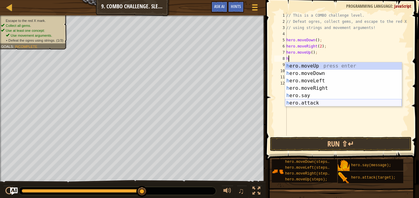
click at [303, 103] on div "h ero.moveUp press enter h ero.moveDown press enter h ero.moveLeft press enter …" at bounding box center [343, 91] width 117 height 59
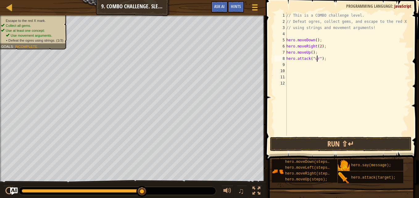
scroll to position [3, 2]
type textarea "hero.attack("Ursa");"
click at [288, 66] on div "// This is a COMBO challenge level. // Defeat ogres, collect gems, and escape t…" at bounding box center [347, 80] width 125 height 136
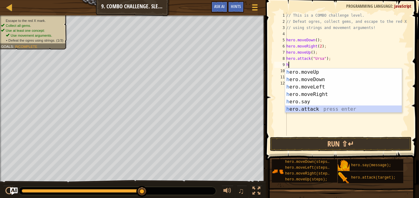
click at [292, 108] on div "h ero.moveUp press enter h ero.moveDown press enter h ero.moveLeft press enter …" at bounding box center [343, 98] width 117 height 59
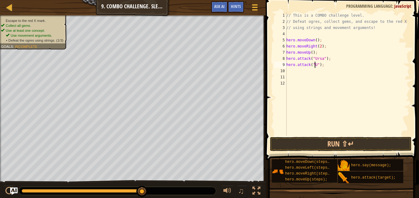
scroll to position [3, 2]
type textarea "hero.attack("Ursa");"
click at [288, 71] on div "// This is a COMBO challenge level. // Defeat ogres, collect gems, and escape t…" at bounding box center [347, 80] width 125 height 136
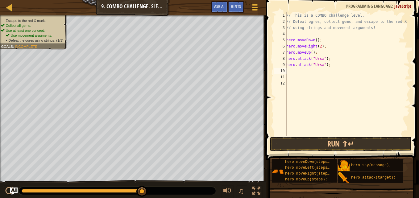
type textarea "h"
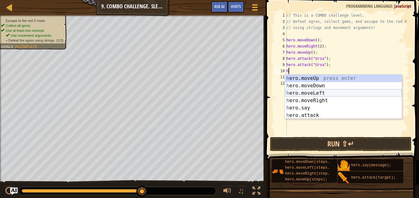
click at [310, 92] on div "h ero.moveUp press enter h ero.moveDown press enter h ero.moveLeft press enter …" at bounding box center [343, 104] width 117 height 59
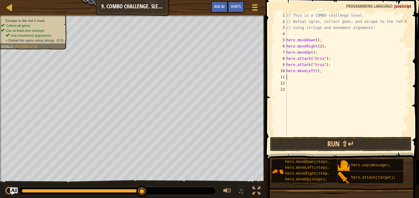
click at [315, 71] on div "// This is a COMBO challenge level. // Defeat ogres, collect gems, and escape t…" at bounding box center [347, 80] width 125 height 136
type textarea "hero.moveLeft(2);"
click at [288, 77] on div "// This is a COMBO challenge level. // Defeat ogres, collect gems, and escape t…" at bounding box center [347, 80] width 125 height 136
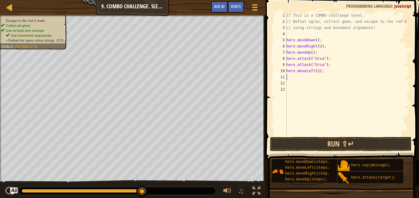
type textarea "h"
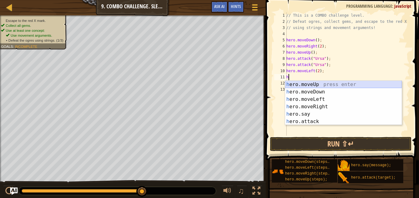
click at [290, 82] on div "h ero.moveUp press enter h ero.moveDown press enter h ero.moveLeft press enter …" at bounding box center [343, 110] width 117 height 59
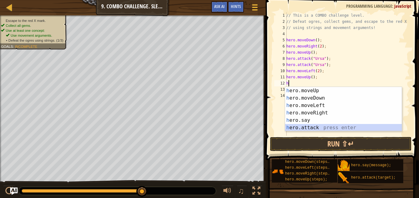
click at [292, 127] on div "h ero.moveUp press enter h ero.moveDown press enter h ero.moveLeft press enter …" at bounding box center [343, 116] width 117 height 59
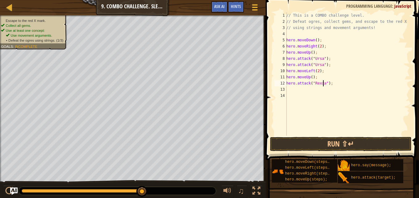
type textarea "hero.attack("Rexxar");"
click at [292, 89] on div "// This is a COMBO challenge level. // Defeat ogres, collect gems, and escape t…" at bounding box center [347, 80] width 125 height 136
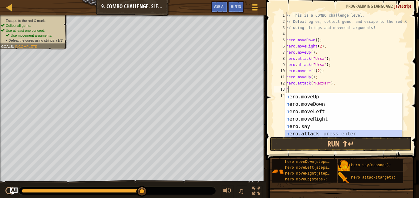
click at [296, 132] on div "h ero.moveUp press enter h ero.moveDown press enter h ero.moveLeft press enter …" at bounding box center [343, 122] width 117 height 59
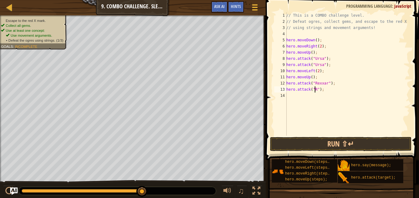
scroll to position [3, 2]
type textarea "hero.attack("Rexxar");"
click at [290, 95] on div "// This is a COMBO challenge level. // Defeat ogres, collect gems, and escape t…" at bounding box center [347, 80] width 125 height 136
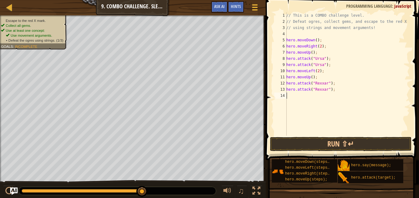
type textarea "h"
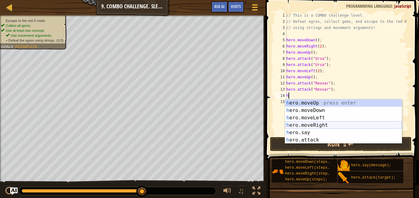
click at [306, 124] on div "h ero.moveUp press enter h ero.moveDown press enter h ero.moveLeft press enter …" at bounding box center [343, 128] width 117 height 59
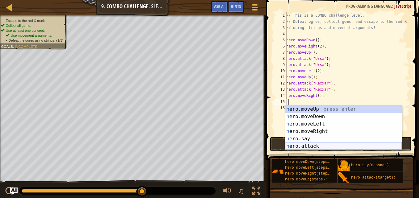
click at [306, 146] on div "h ero.moveUp press enter h ero.moveDown press enter h ero.moveLeft press enter …" at bounding box center [343, 135] width 117 height 59
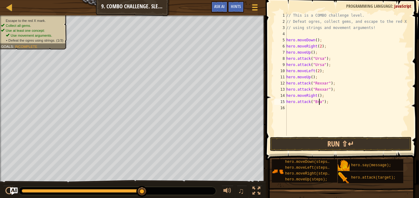
scroll to position [3, 3]
type textarea "hero.attack("Brack");"
click at [290, 106] on div "// This is a COMBO challenge level. // Defeat ogres, collect gems, and escape t…" at bounding box center [347, 80] width 125 height 136
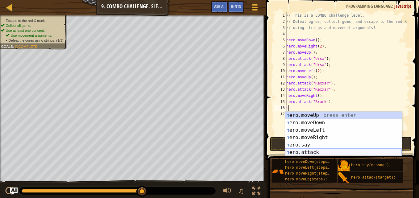
click at [296, 152] on div "h ero.moveUp press enter h ero.moveDown press enter h ero.moveLeft press enter …" at bounding box center [343, 141] width 117 height 59
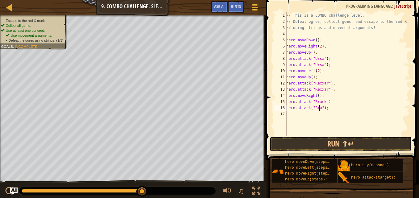
scroll to position [3, 3]
type textarea "hero.attack("Brack");"
click at [294, 118] on div "// This is a COMBO challenge level. // Defeat ogres, collect gems, and escape t…" at bounding box center [347, 80] width 125 height 136
type textarea "h"
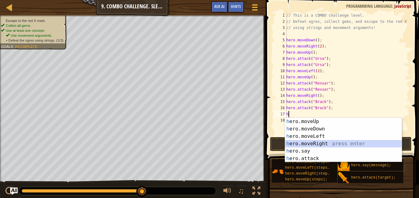
click at [305, 144] on div "h ero.moveUp press enter h ero.moveDown press enter h ero.moveLeft press enter …" at bounding box center [343, 147] width 117 height 59
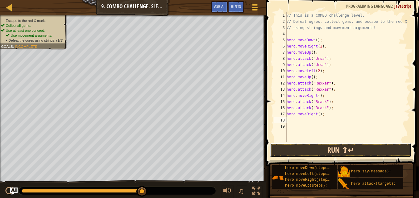
click at [314, 150] on button "Run ⇧↵" at bounding box center [341, 150] width 142 height 14
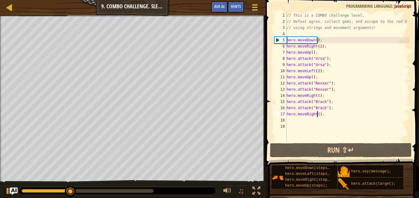
click at [317, 113] on div "// This is a COMBO challenge level. // Defeat ogres, collect gems, and escape t…" at bounding box center [348, 83] width 124 height 142
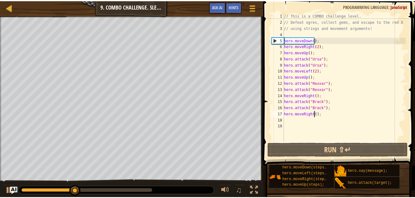
scroll to position [3, 2]
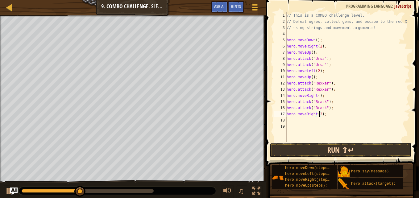
type textarea "hero.moveRight(2);"
click at [319, 150] on button "Run ⇧↵" at bounding box center [341, 150] width 142 height 14
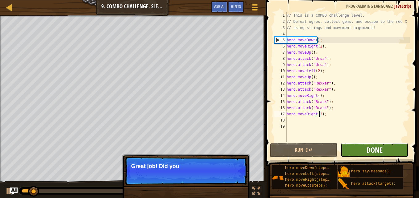
click at [368, 148] on span "Done" at bounding box center [375, 150] width 16 height 10
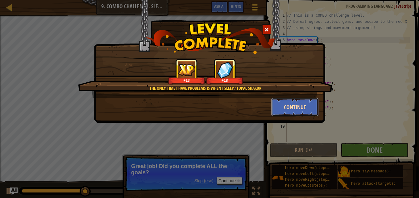
click at [285, 104] on button "Continue" at bounding box center [295, 107] width 48 height 19
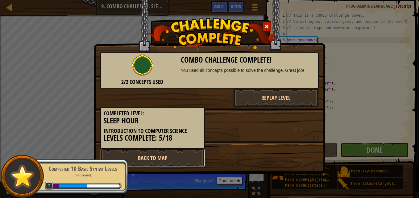
click at [177, 156] on link "Back to Map" at bounding box center [152, 158] width 105 height 19
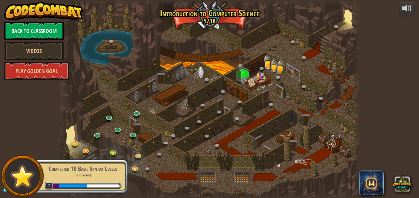
click at [27, 178] on img at bounding box center [22, 176] width 28 height 27
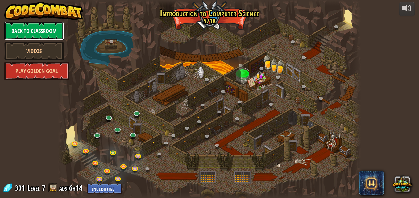
click at [20, 26] on link "Back to Classroom" at bounding box center [34, 31] width 60 height 19
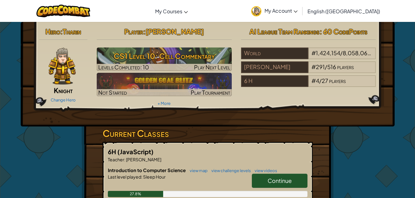
click at [297, 10] on span "My Account" at bounding box center [280, 10] width 33 height 6
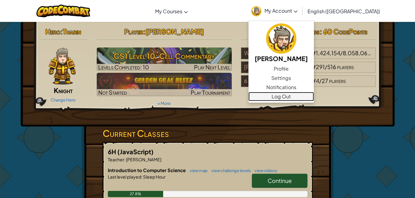
click at [310, 96] on link "Log Out" at bounding box center [280, 96] width 65 height 9
